Goal: Transaction & Acquisition: Book appointment/travel/reservation

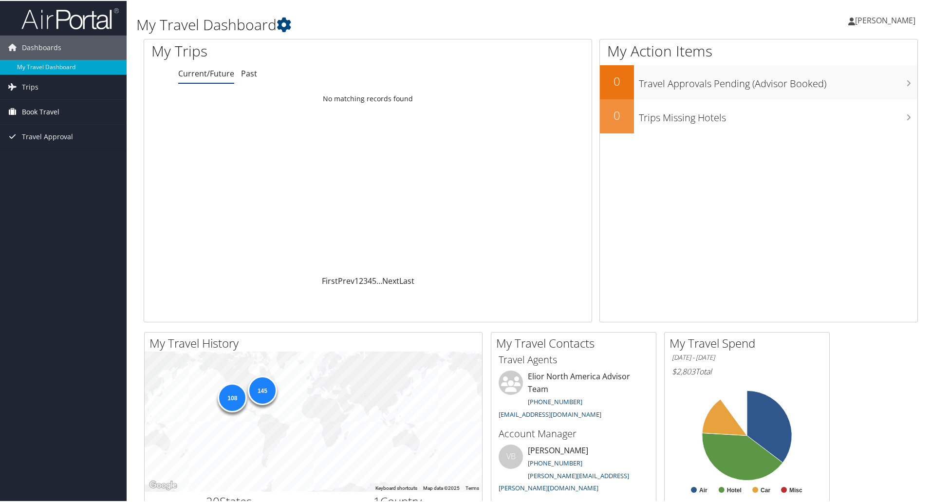
click at [38, 113] on span "Book Travel" at bounding box center [40, 111] width 37 height 24
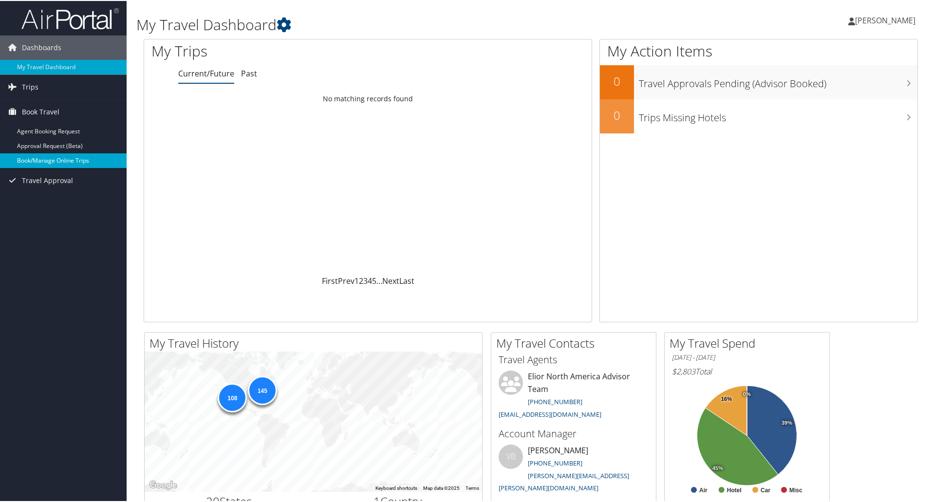
click at [31, 156] on link "Book/Manage Online Trips" at bounding box center [63, 159] width 127 height 15
